Goal: Information Seeking & Learning: Find specific fact

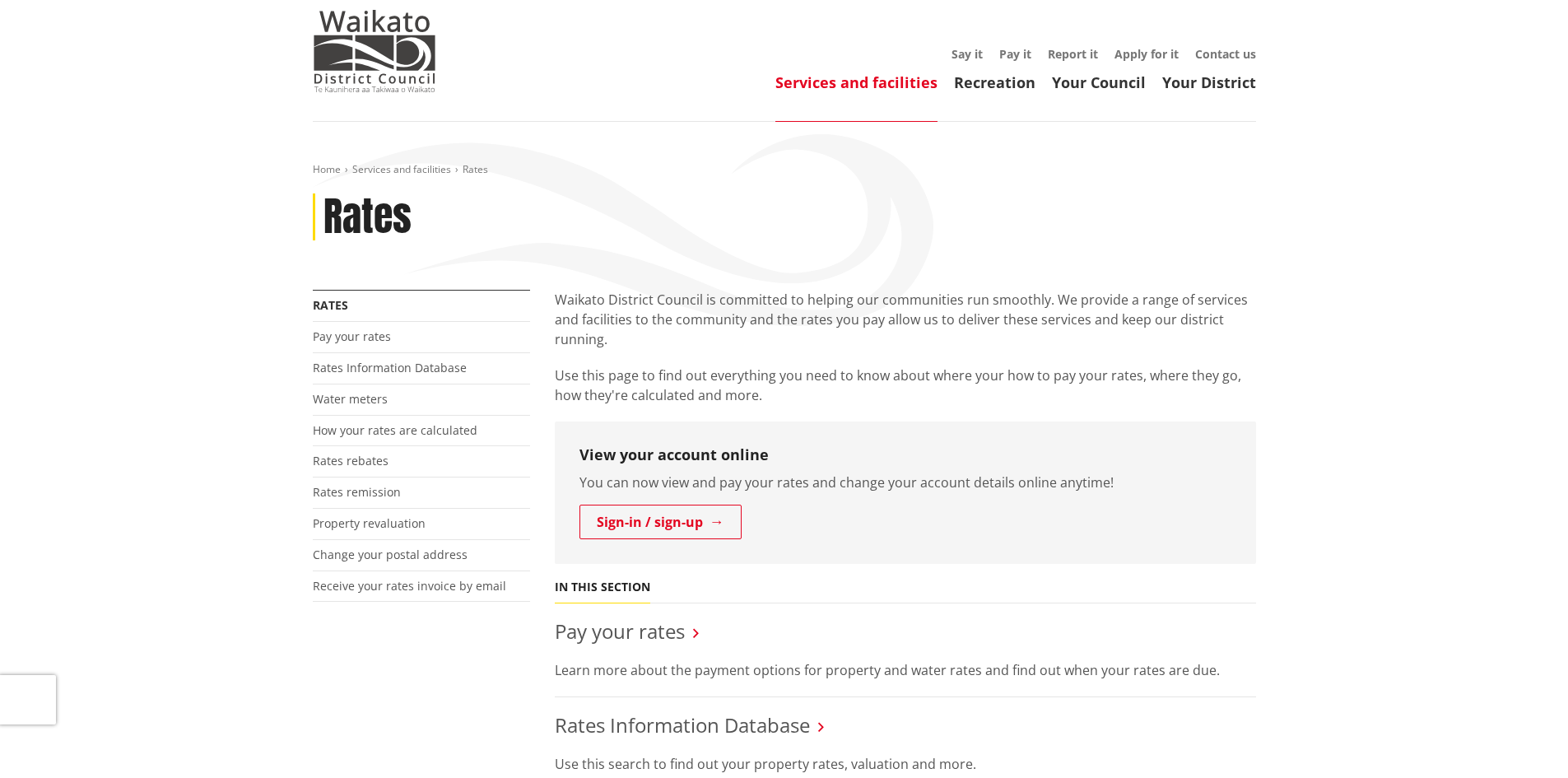
scroll to position [83, 0]
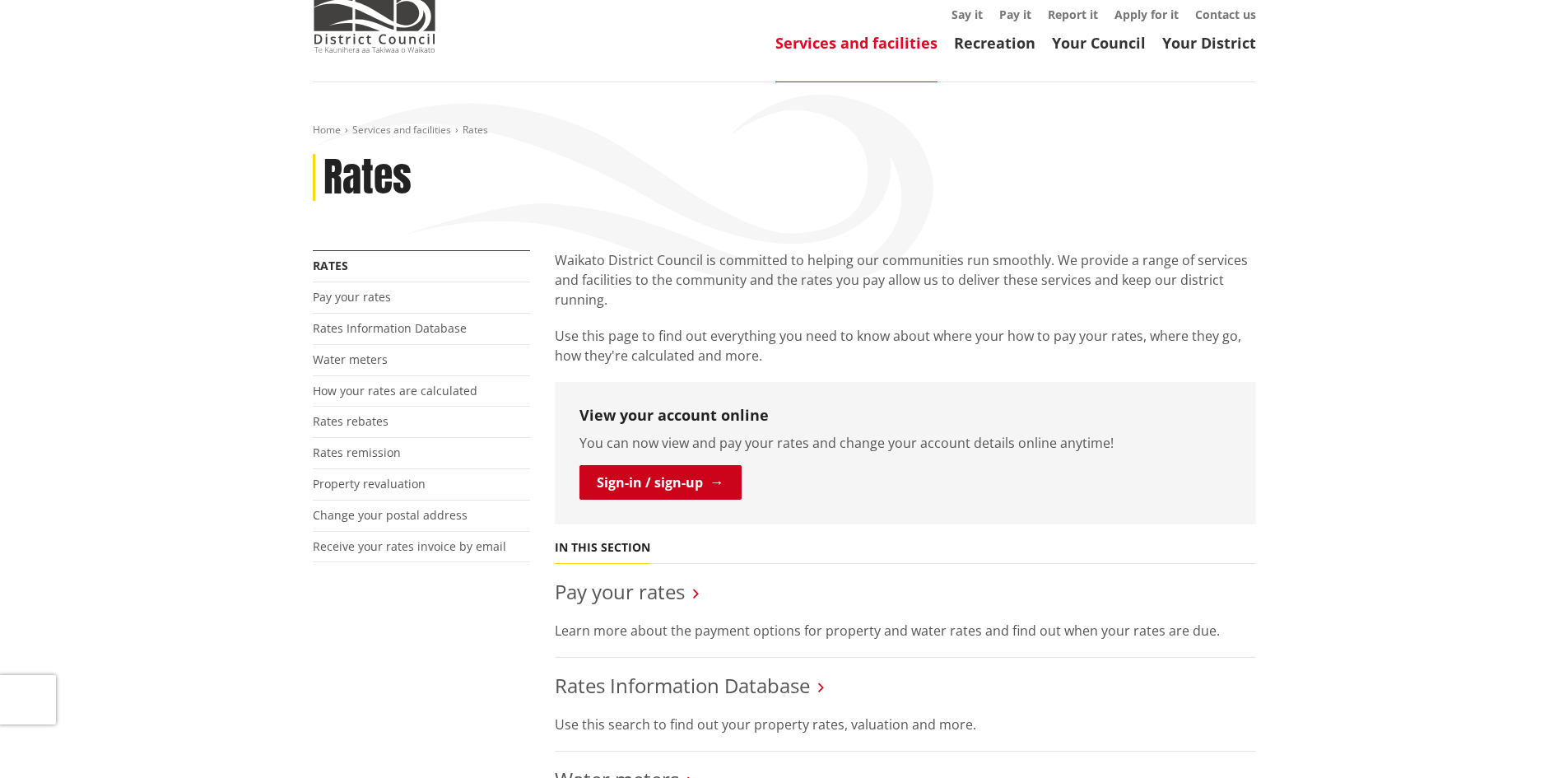
click at [698, 486] on link "Sign-in / sign-up" at bounding box center [660, 481] width 162 height 34
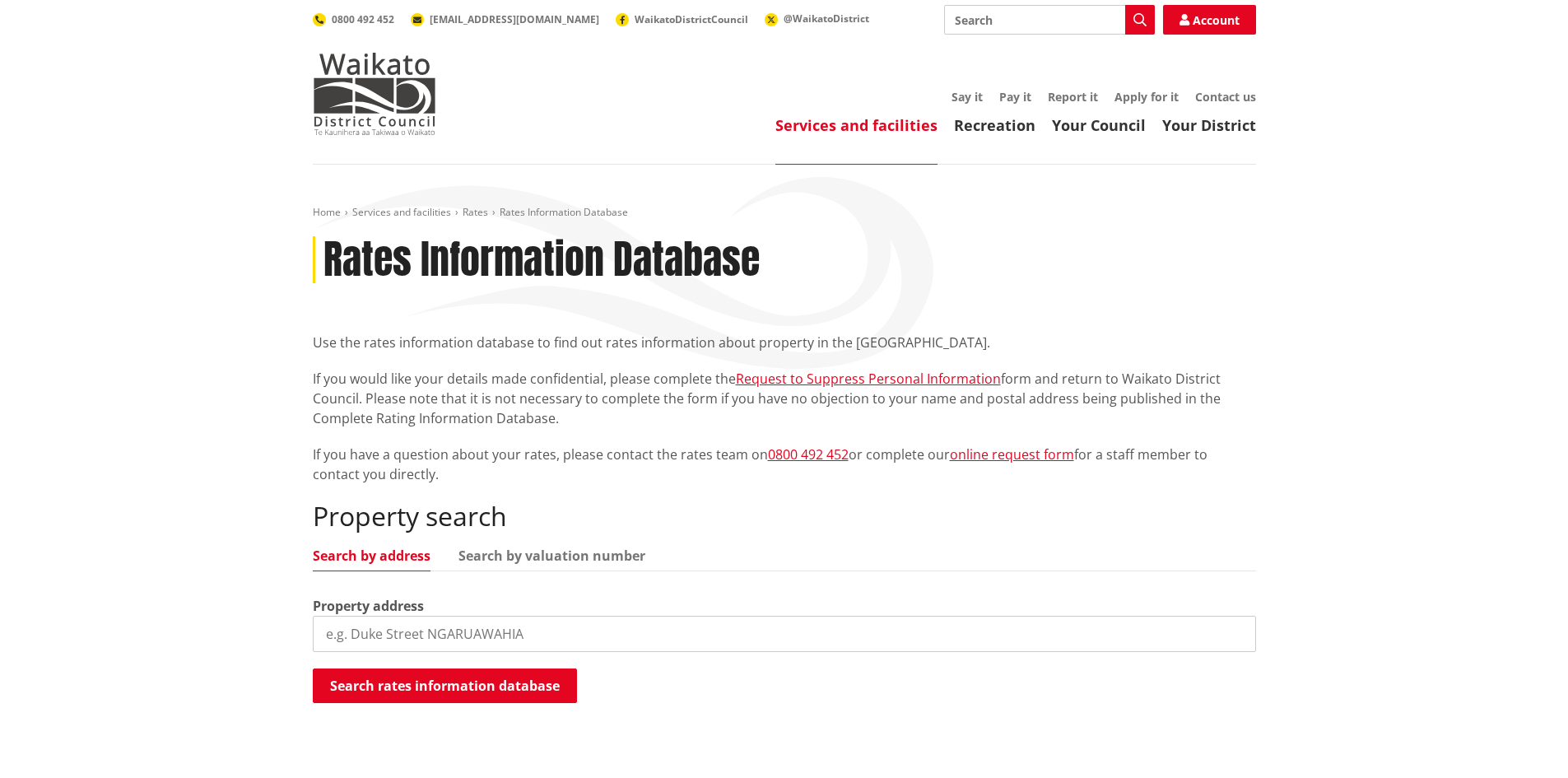
click at [373, 627] on input "search" at bounding box center [784, 633] width 943 height 36
paste input "3 Turtle Nut Way PVT TE KAUWHATA"
type input "3 Turtle Nut Way PVT TE KAUWHATA"
click at [456, 683] on button "Search rates information database" at bounding box center [444, 685] width 264 height 34
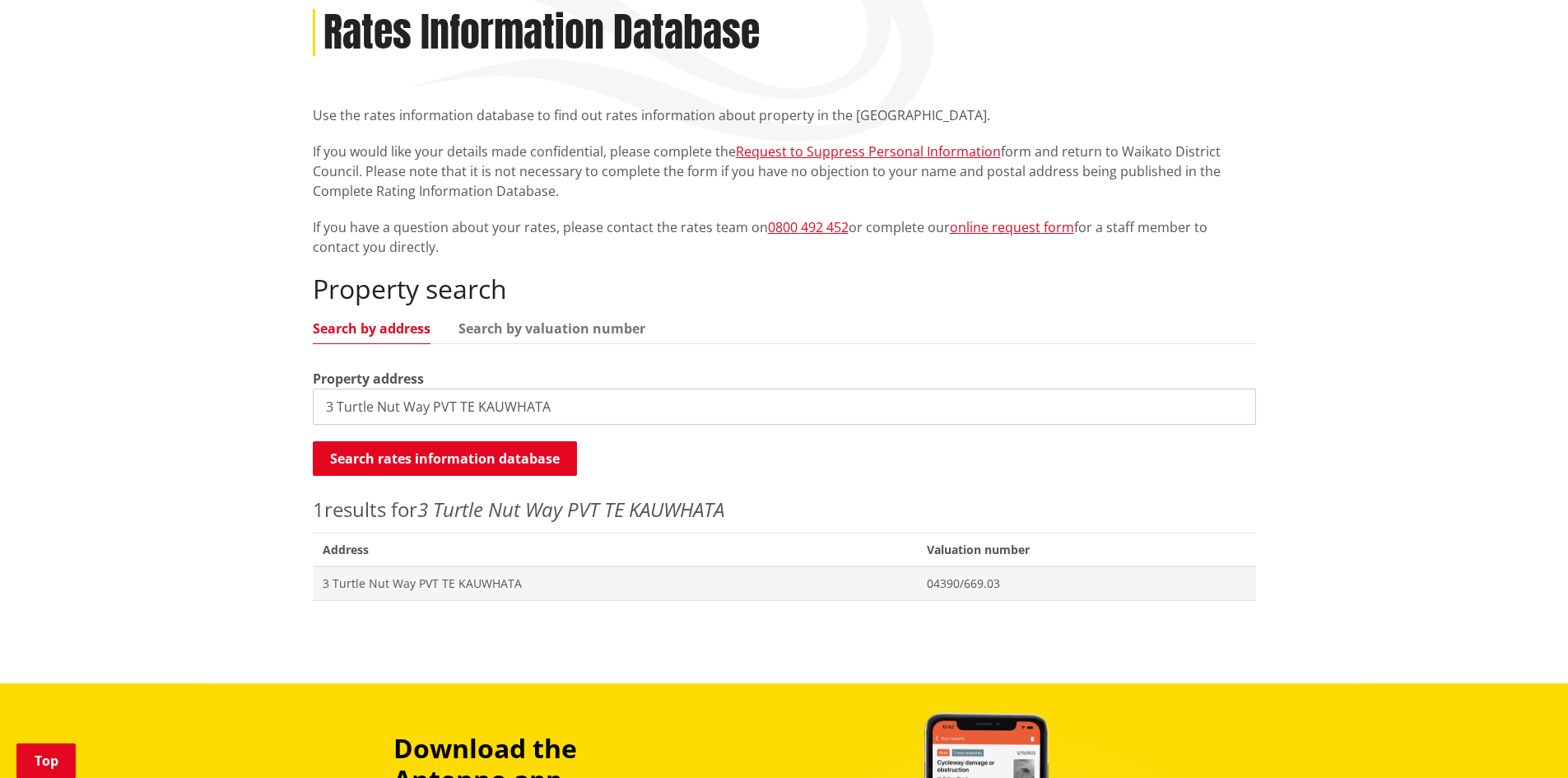
scroll to position [247, 0]
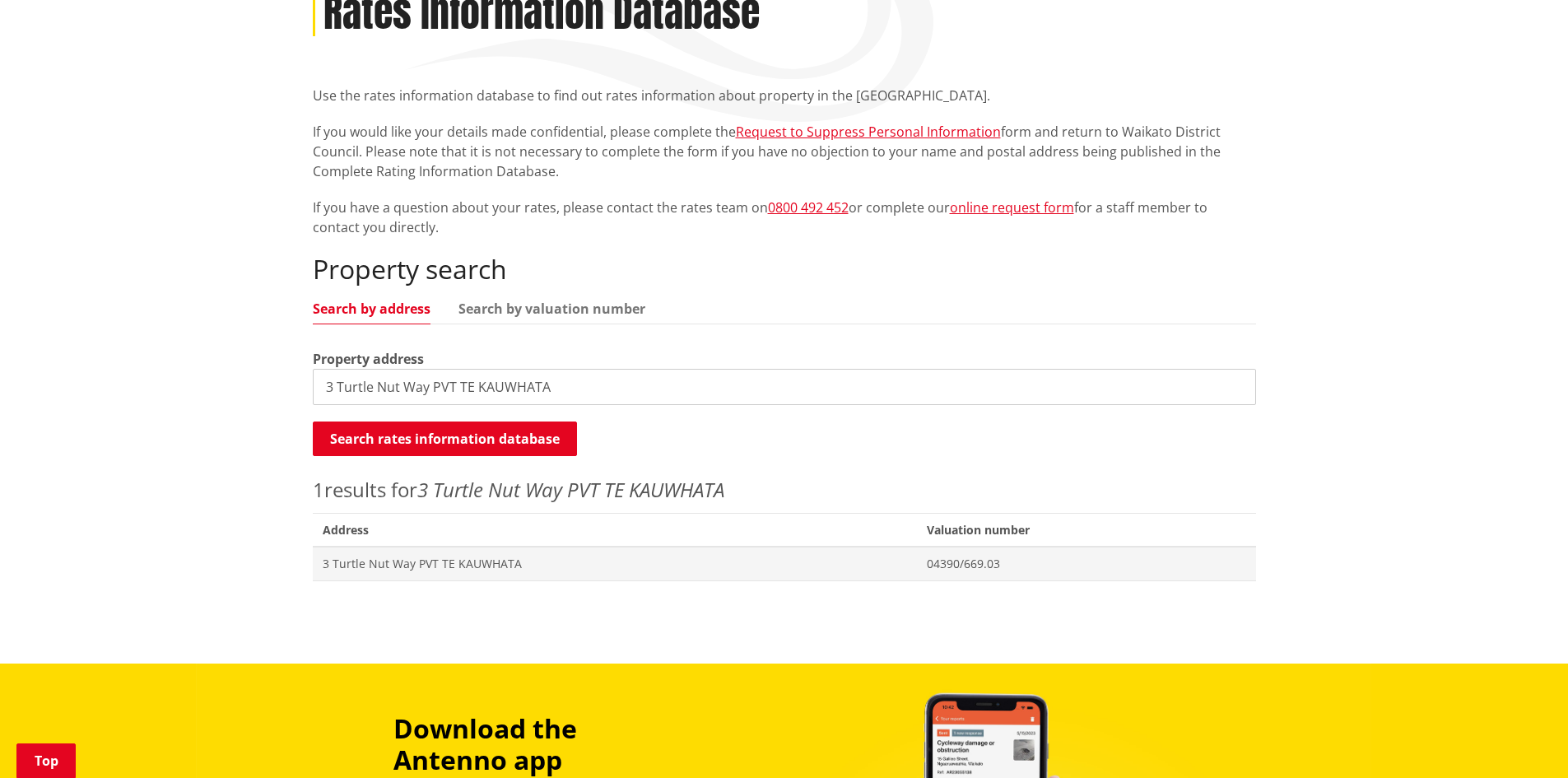
click at [986, 528] on span "Valuation number" at bounding box center [1086, 529] width 338 height 33
